Goal: Task Accomplishment & Management: Manage account settings

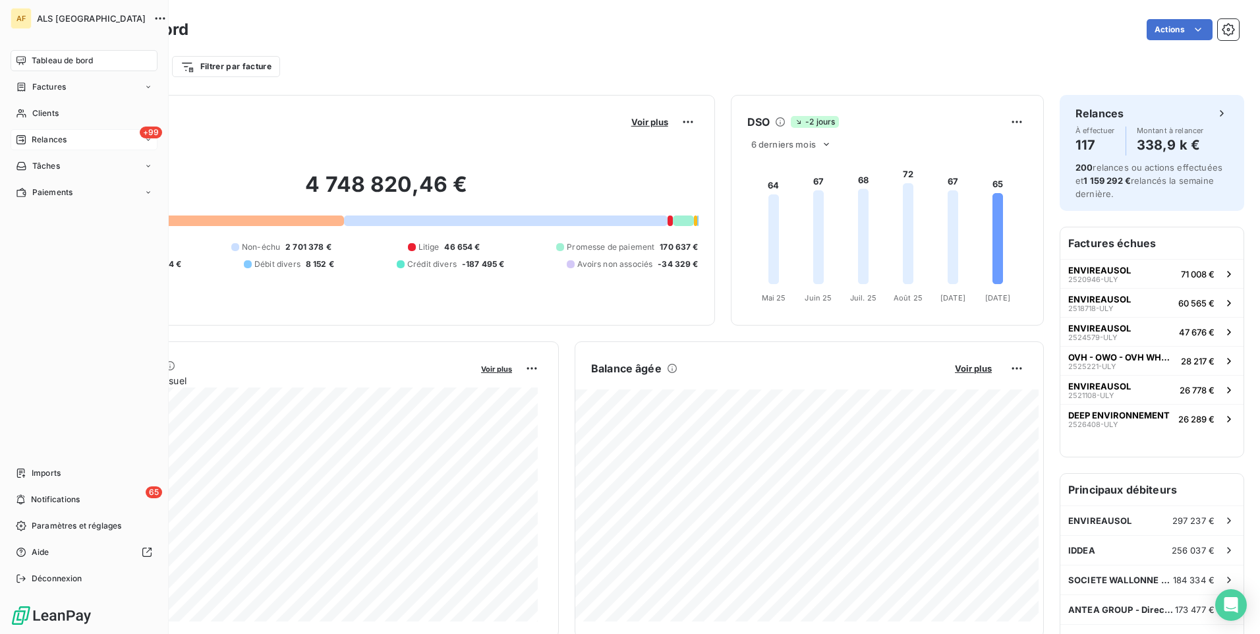
click at [42, 138] on span "Relances" at bounding box center [49, 140] width 35 height 12
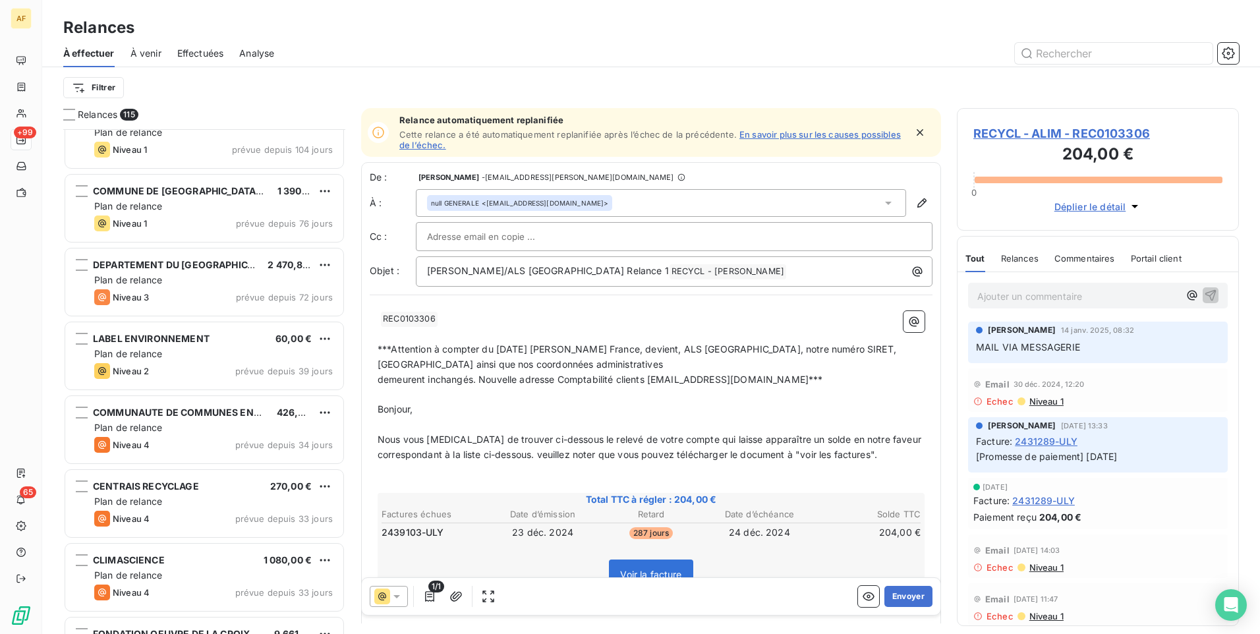
scroll to position [198, 0]
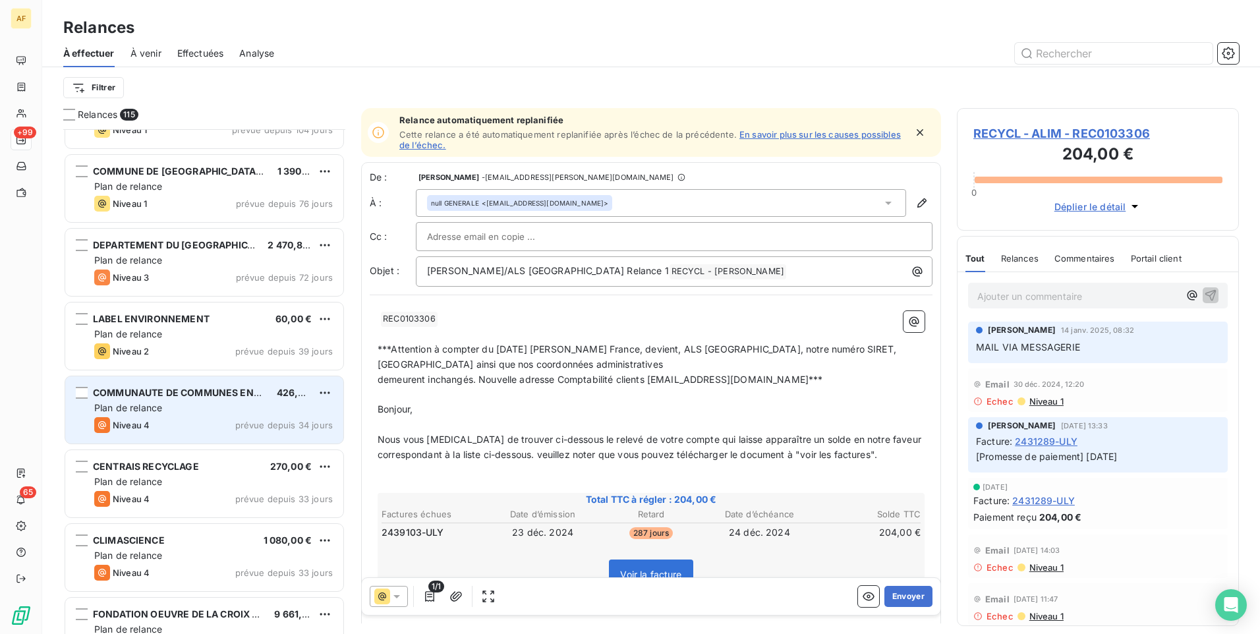
click at [198, 413] on div "Plan de relance" at bounding box center [213, 407] width 239 height 13
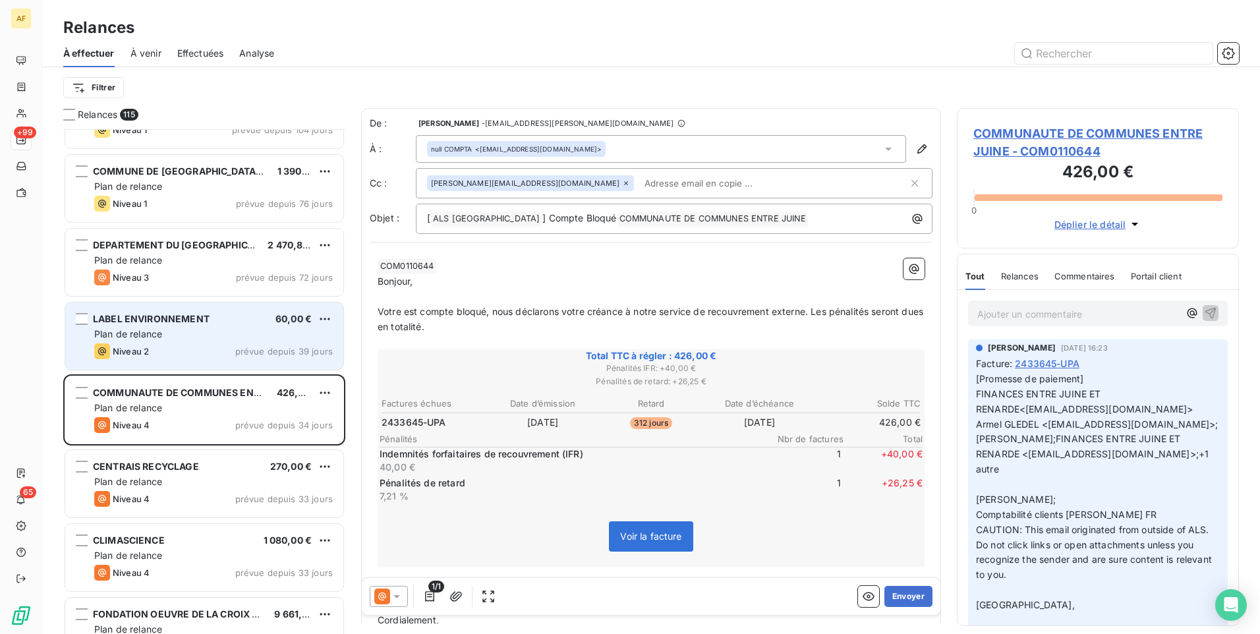
click at [194, 349] on div "Niveau 2 prévue depuis 39 jours" at bounding box center [213, 351] width 239 height 16
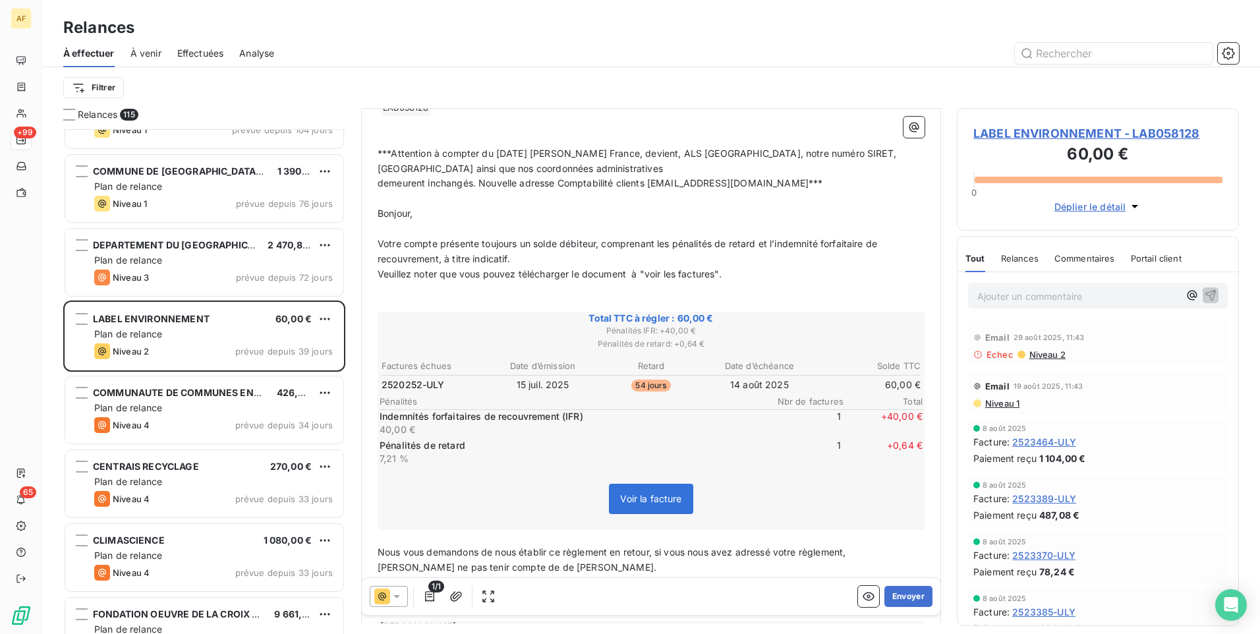
scroll to position [264, 0]
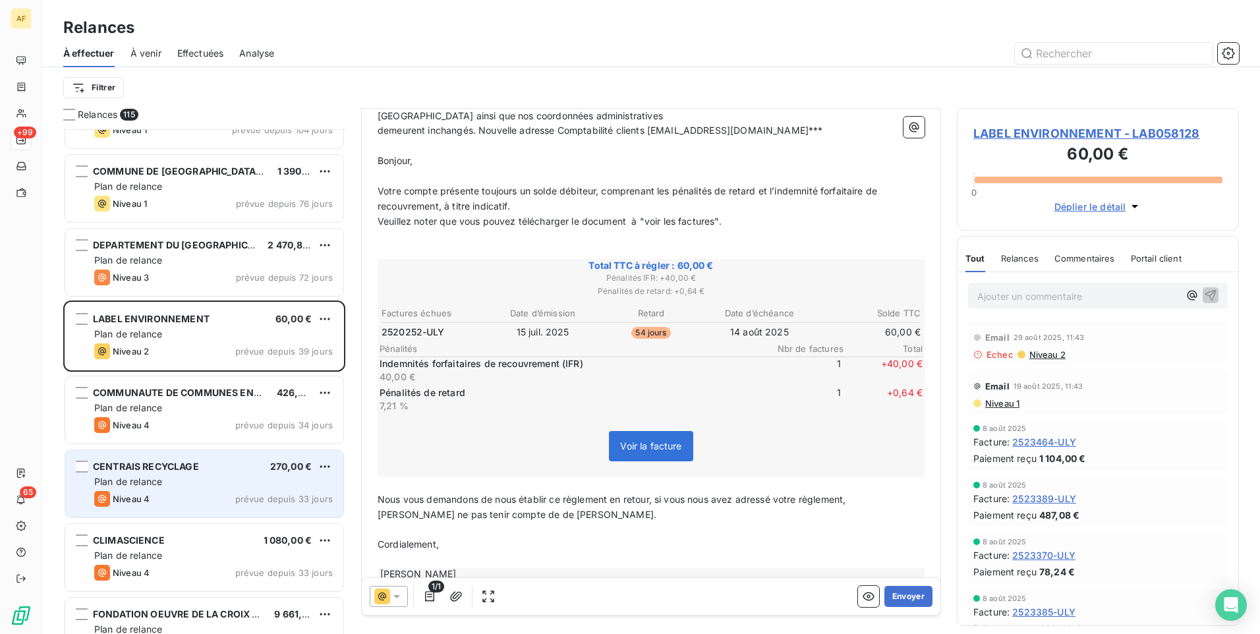
click at [201, 475] on div "Plan de relance" at bounding box center [213, 481] width 239 height 13
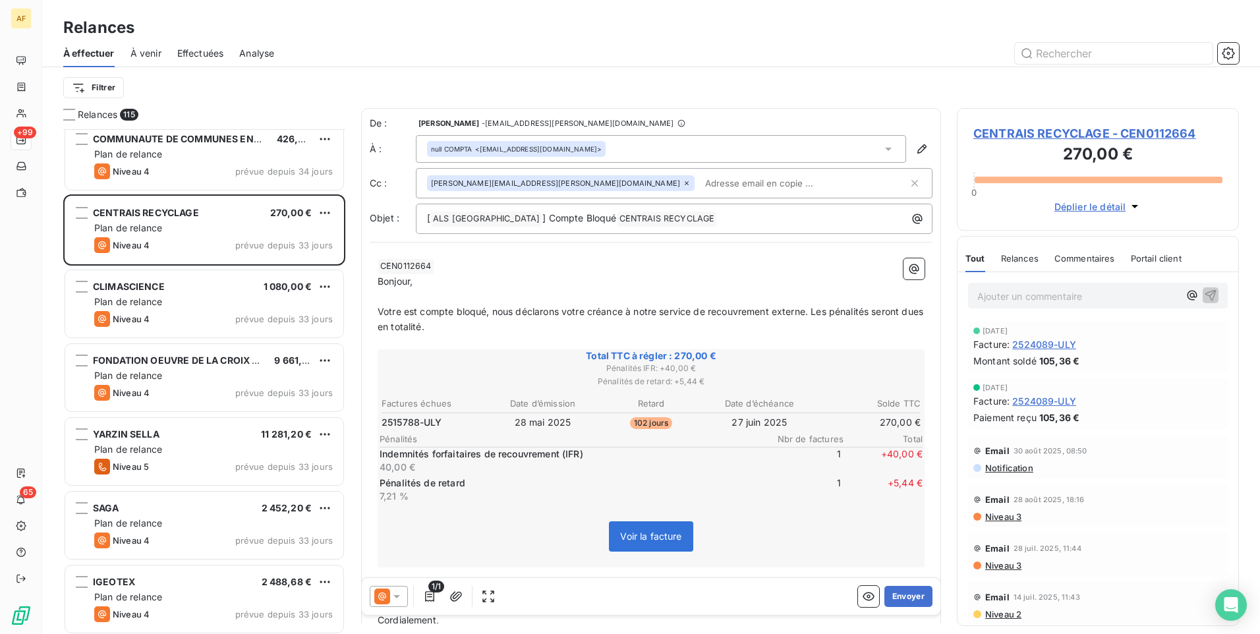
scroll to position [462, 0]
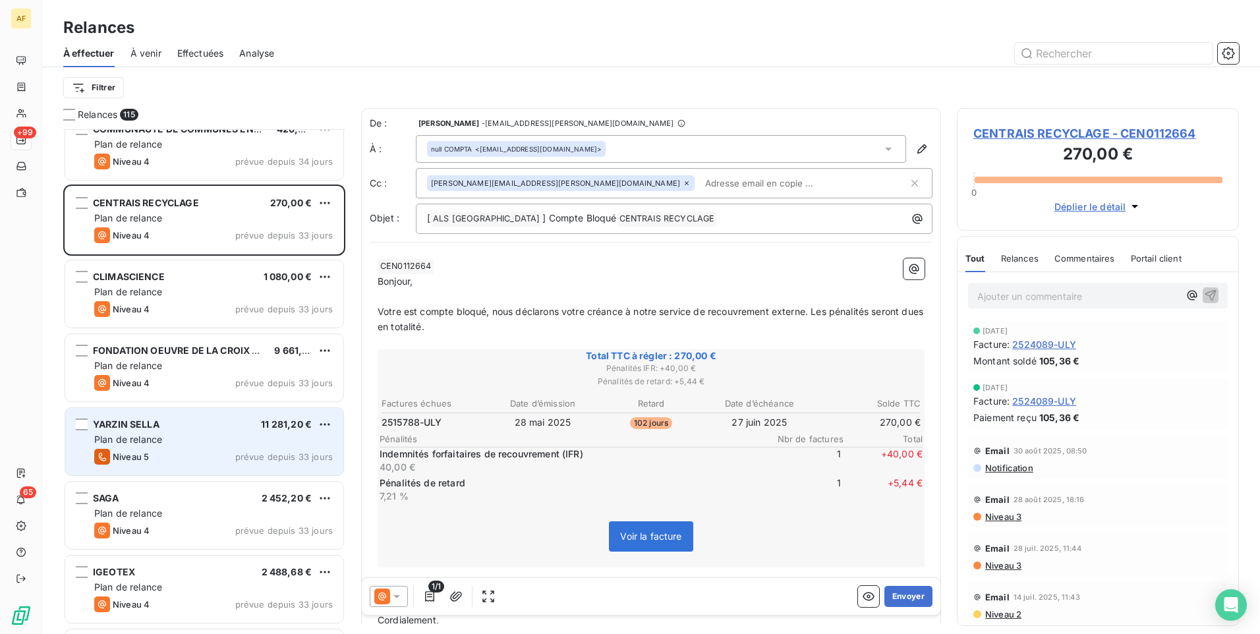
click at [185, 432] on div "YARZIN SELLA 11 281,20 € Plan de relance Niveau 5 prévue depuis 33 jours" at bounding box center [204, 441] width 278 height 67
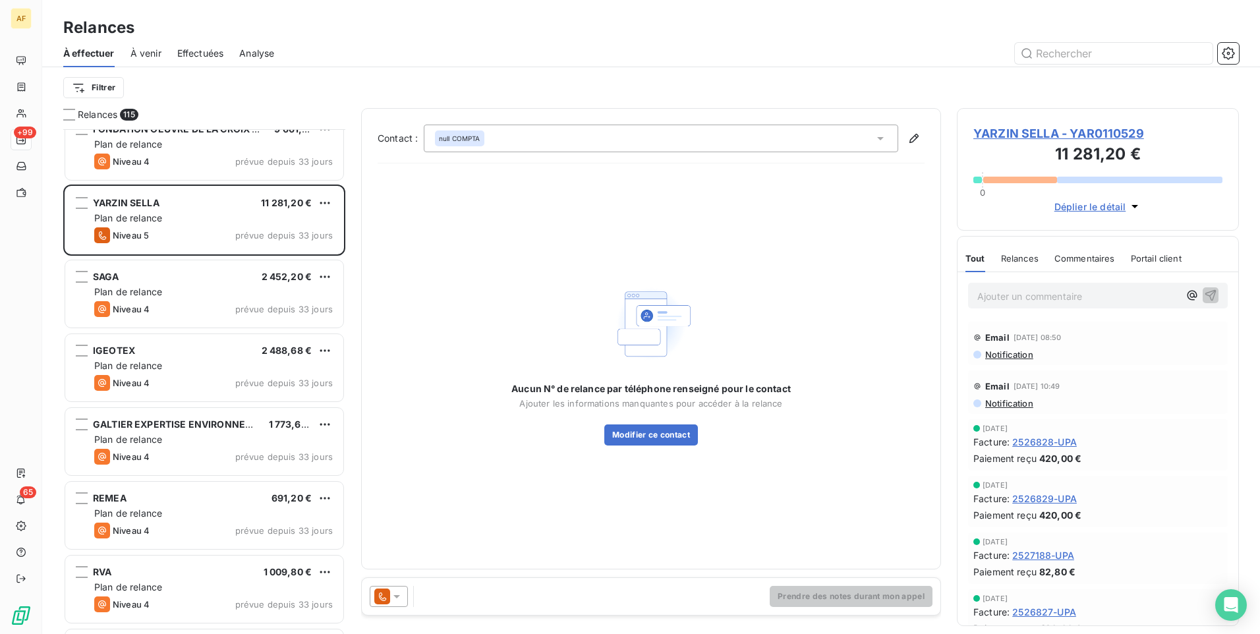
scroll to position [726, 0]
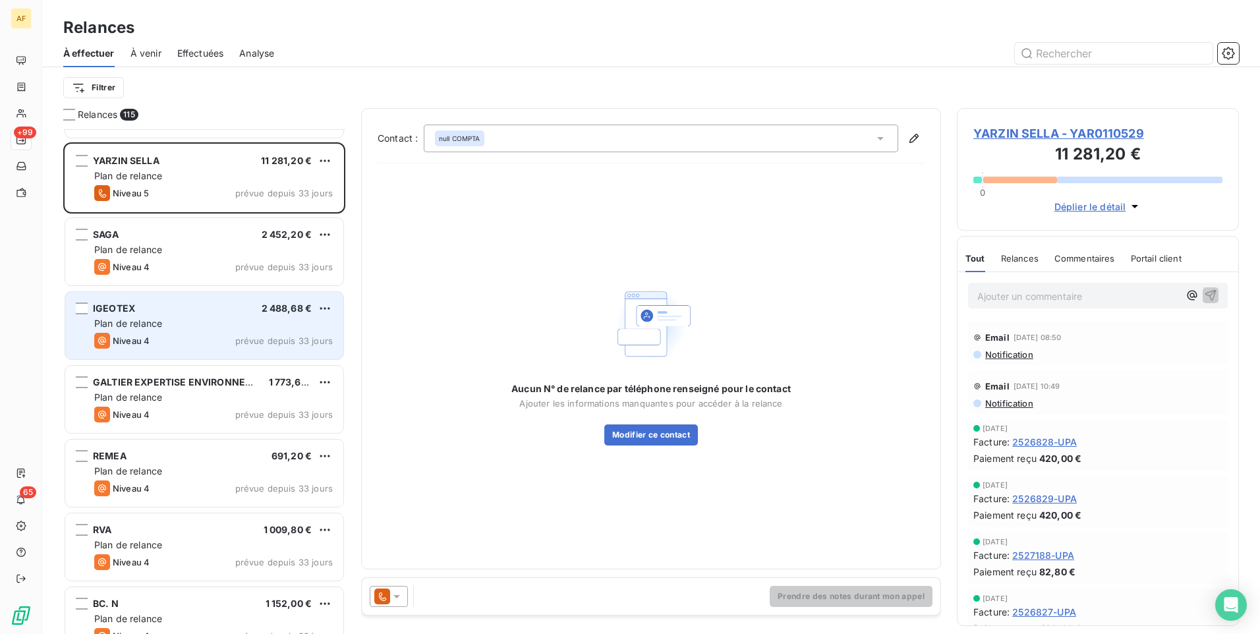
click at [179, 322] on div "Plan de relance" at bounding box center [213, 323] width 239 height 13
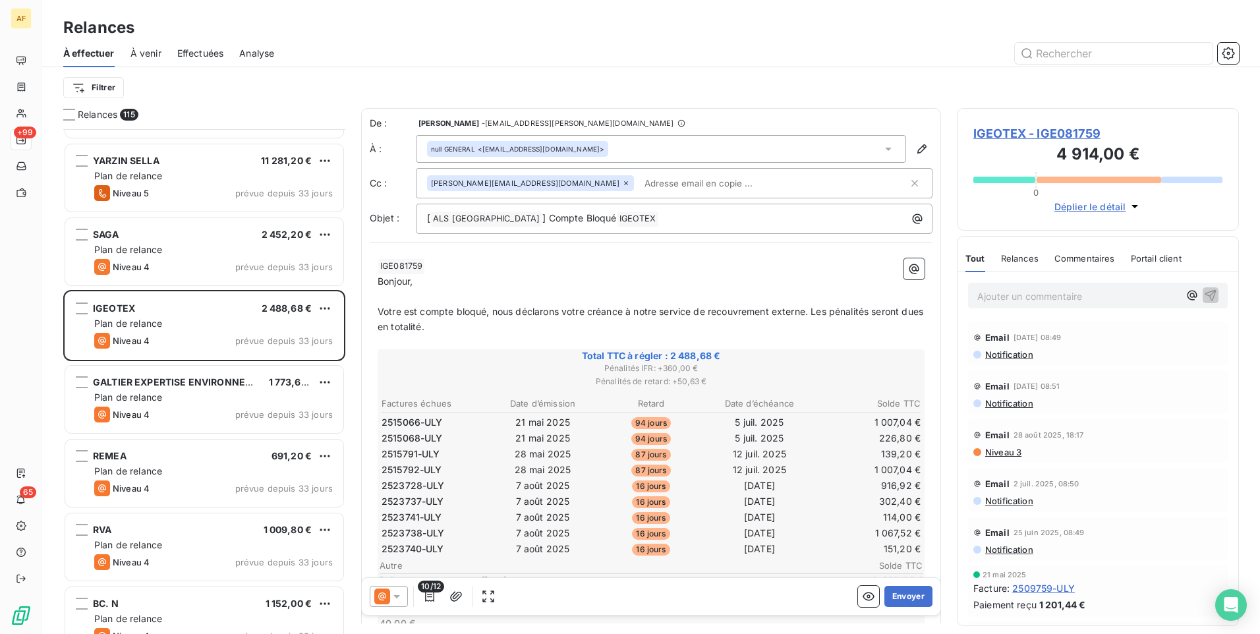
click at [1044, 132] on span "IGEOTEX - IGE081759" at bounding box center [1097, 134] width 249 height 18
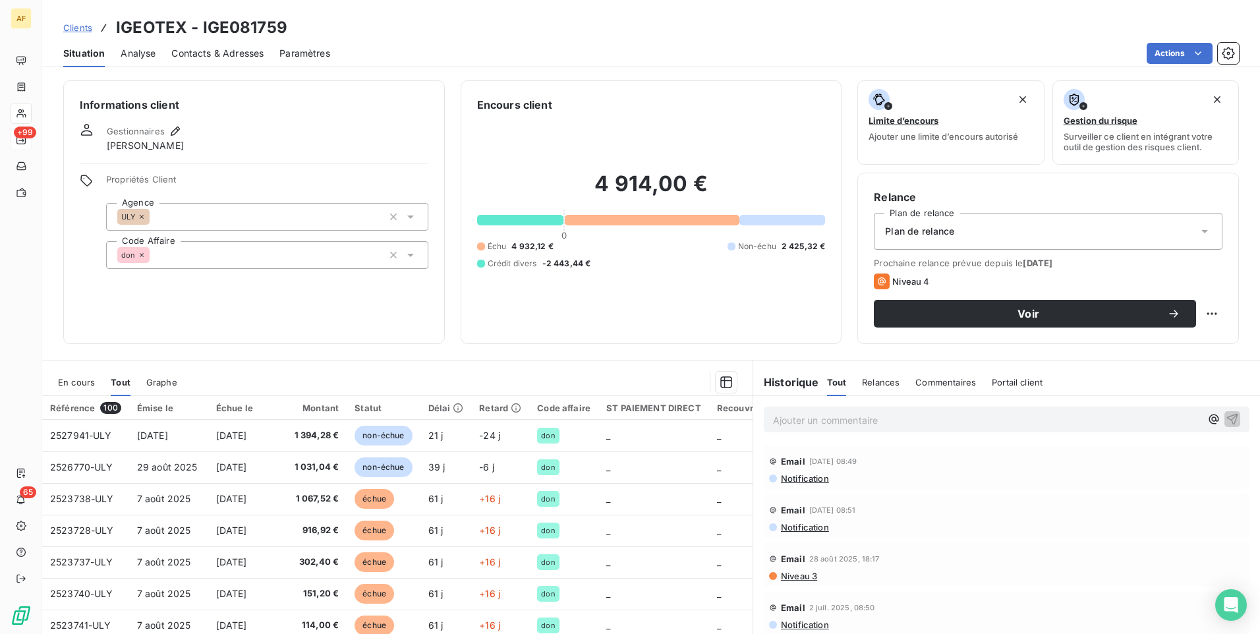
click at [80, 30] on span "Clients" at bounding box center [77, 27] width 29 height 11
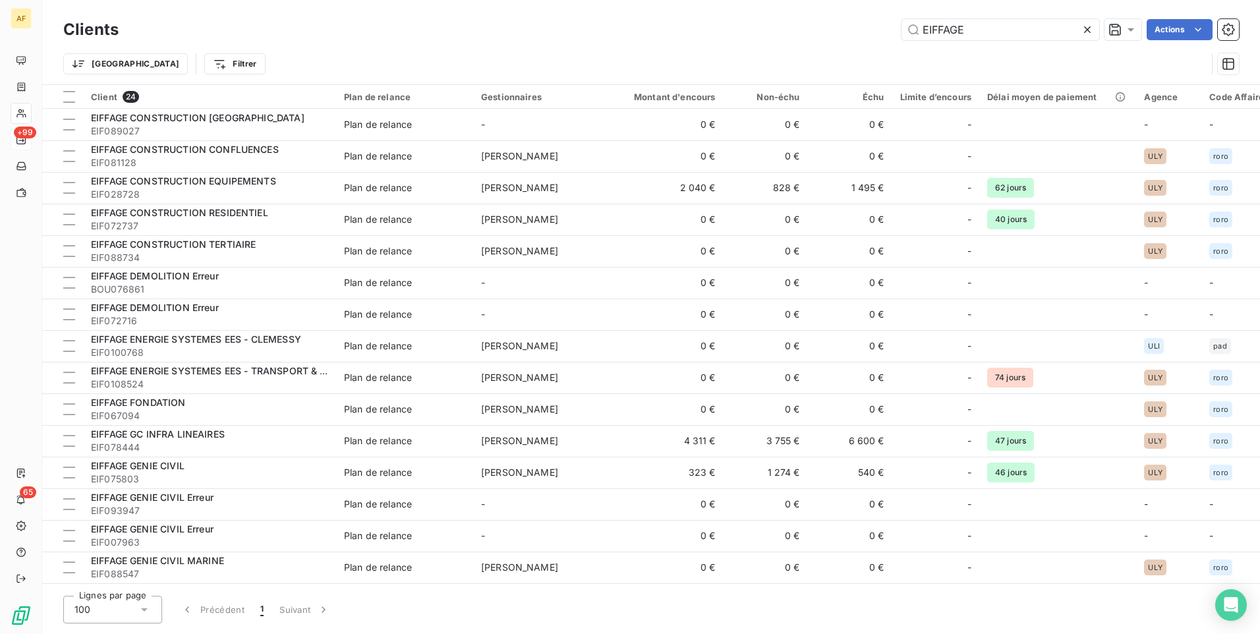
drag, startPoint x: 982, startPoint y: 31, endPoint x: 857, endPoint y: 28, distance: 124.6
click at [857, 28] on div "EIFFAGE Actions" at bounding box center [686, 29] width 1104 height 21
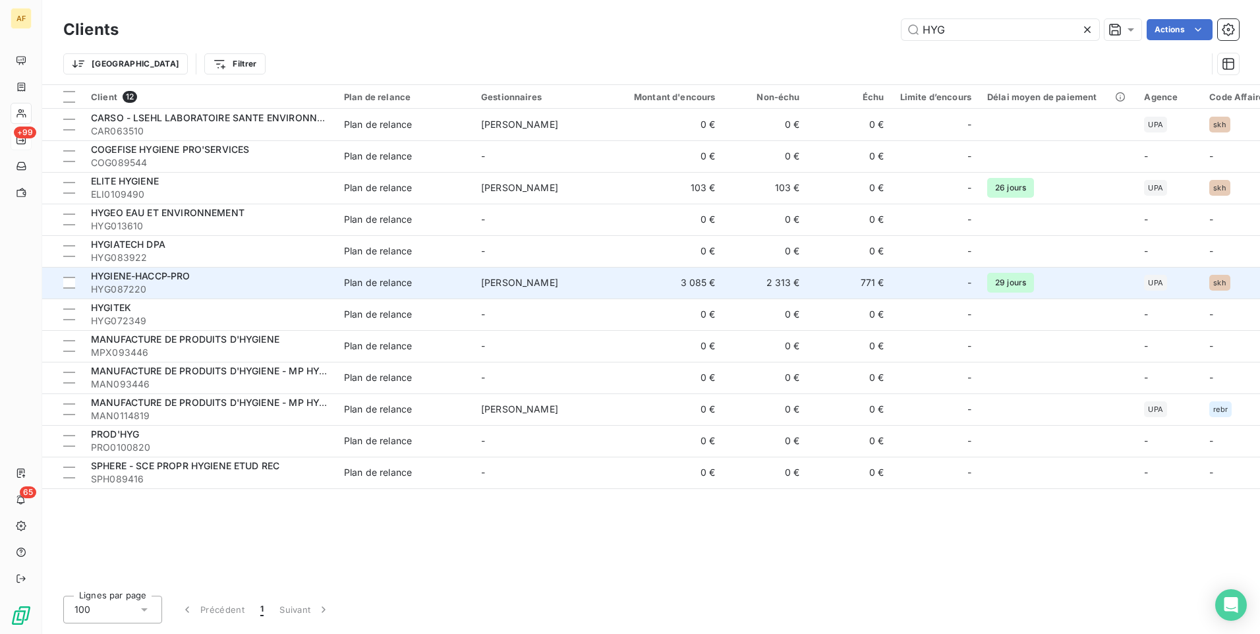
type input "HYG"
click at [163, 277] on span "HYGIENE-HACCP-PRO" at bounding box center [141, 275] width 100 height 11
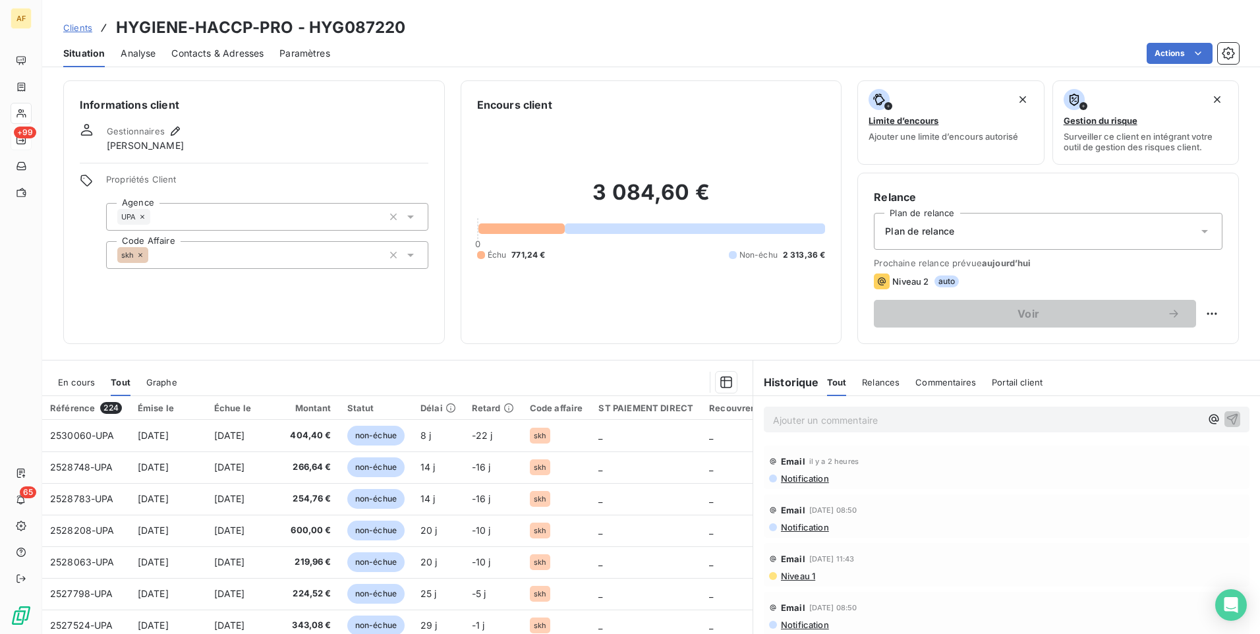
click at [803, 481] on span "Notification" at bounding box center [804, 478] width 49 height 11
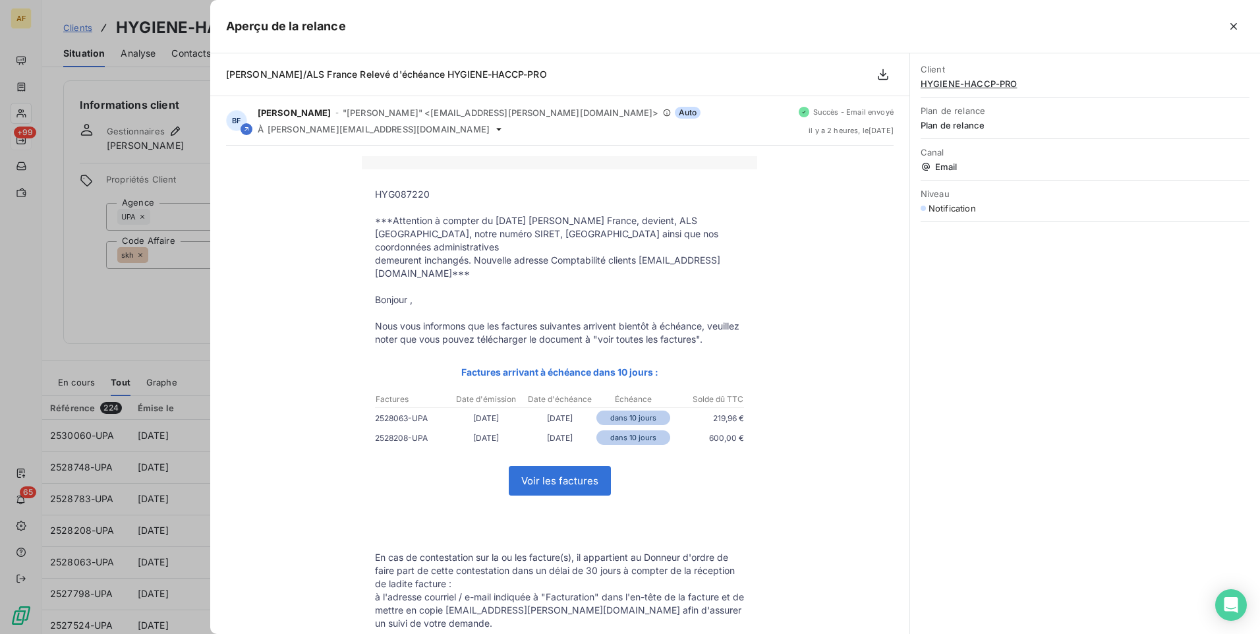
click at [1232, 27] on icon "button" at bounding box center [1233, 26] width 7 height 7
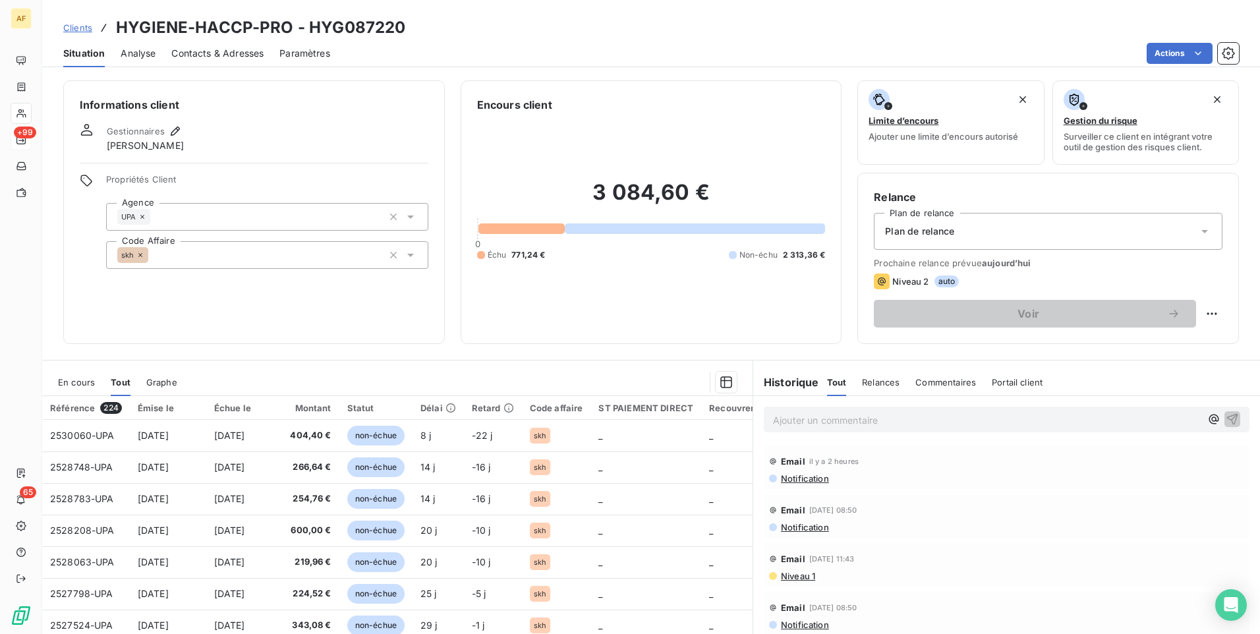
click at [791, 577] on span "Niveau 1" at bounding box center [798, 576] width 36 height 11
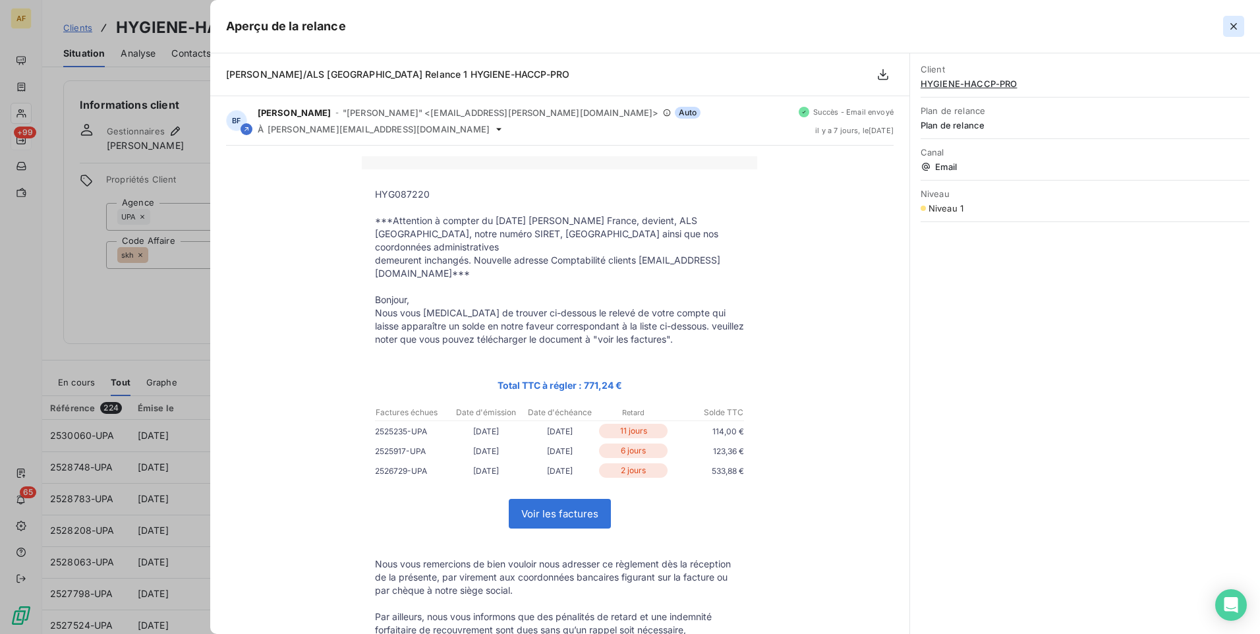
click at [1234, 25] on icon "button" at bounding box center [1233, 26] width 13 height 13
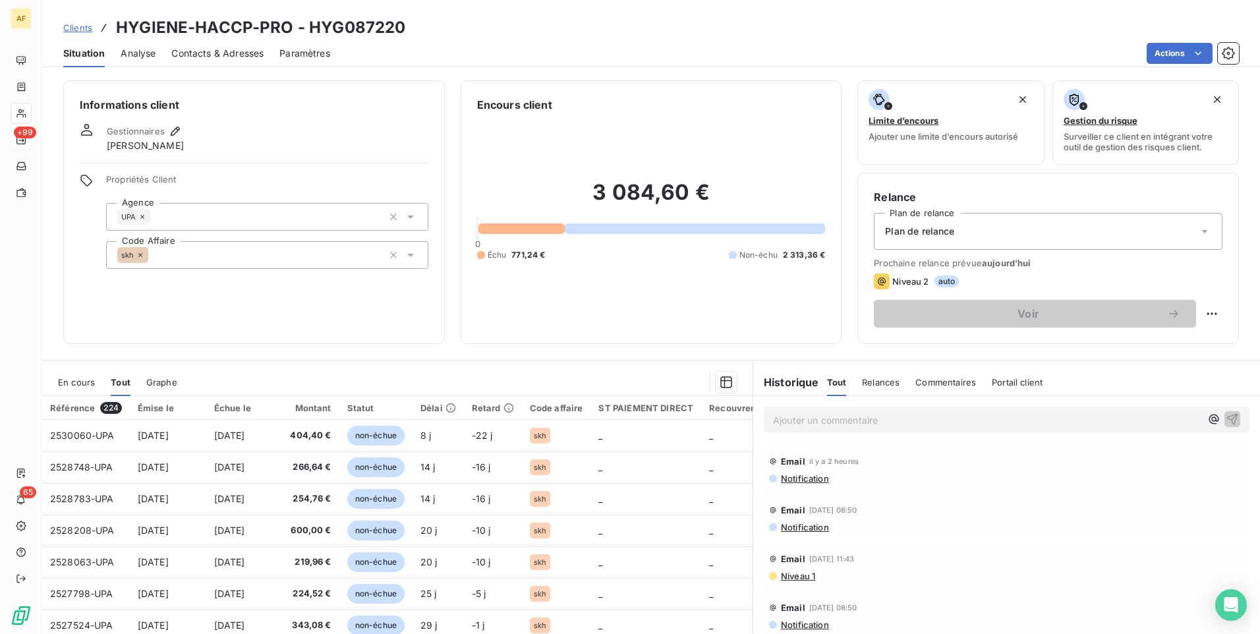
click at [782, 578] on span "Niveau 1" at bounding box center [798, 576] width 36 height 11
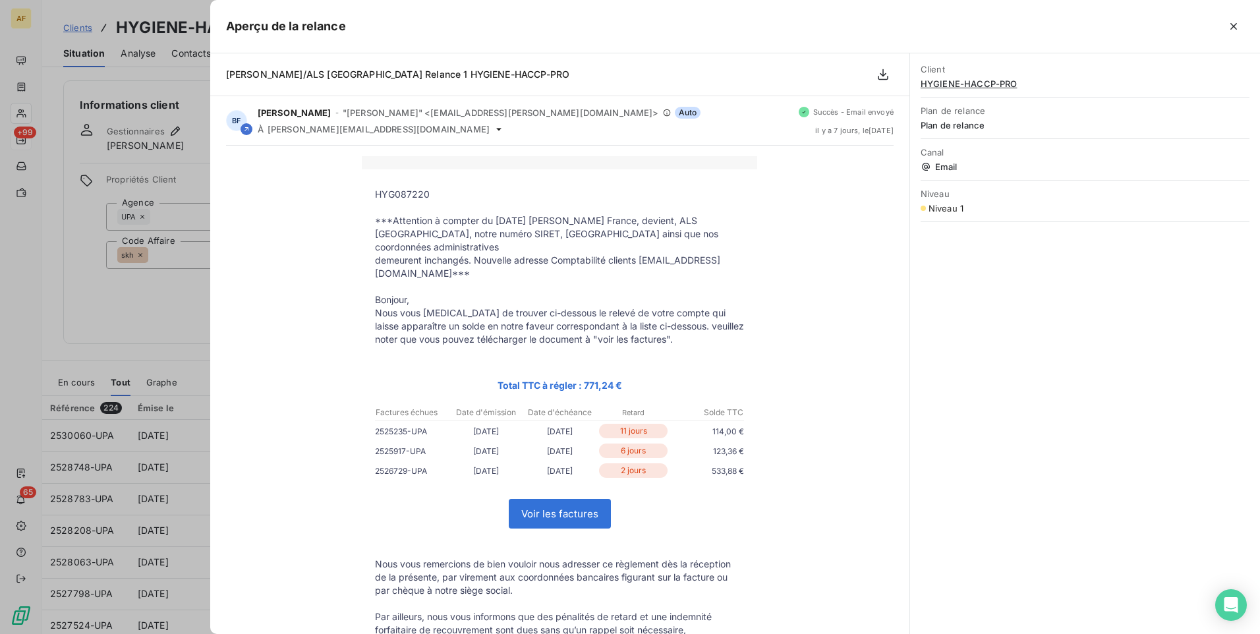
click at [550, 508] on link "Voir les factures" at bounding box center [559, 513] width 101 height 28
click at [1226, 28] on button "button" at bounding box center [1233, 26] width 21 height 21
